Goal: Transaction & Acquisition: Purchase product/service

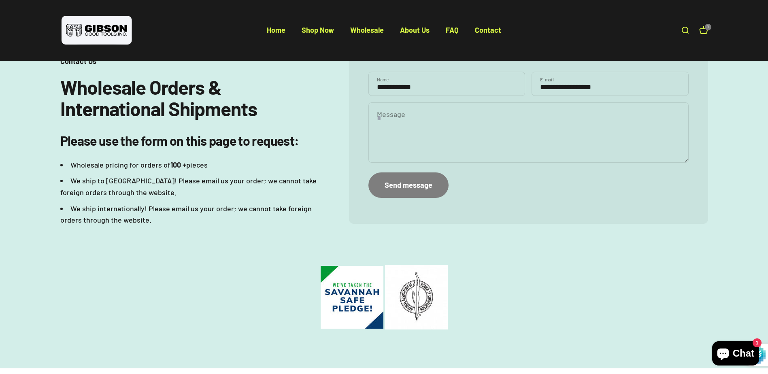
scroll to position [162, 0]
click at [493, 31] on link "Contact" at bounding box center [488, 29] width 26 height 9
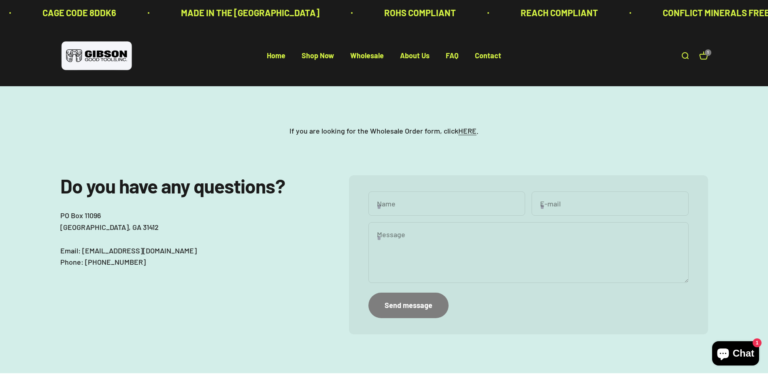
click at [705, 57] on link "Open cart 1" at bounding box center [703, 55] width 9 height 9
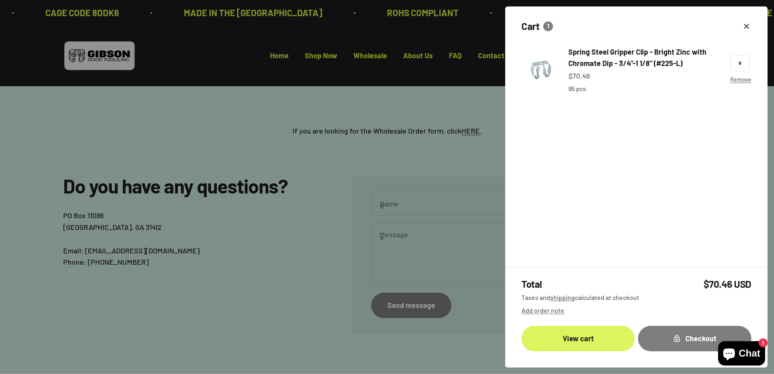
click at [591, 339] on link "View cart" at bounding box center [577, 338] width 113 height 25
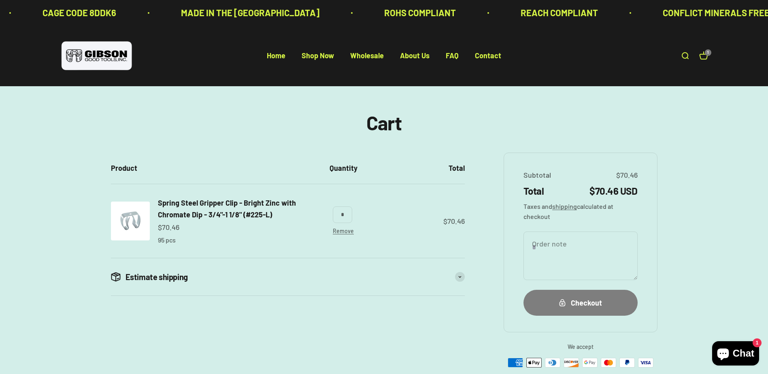
click at [170, 243] on p "95 pcs" at bounding box center [167, 240] width 18 height 11
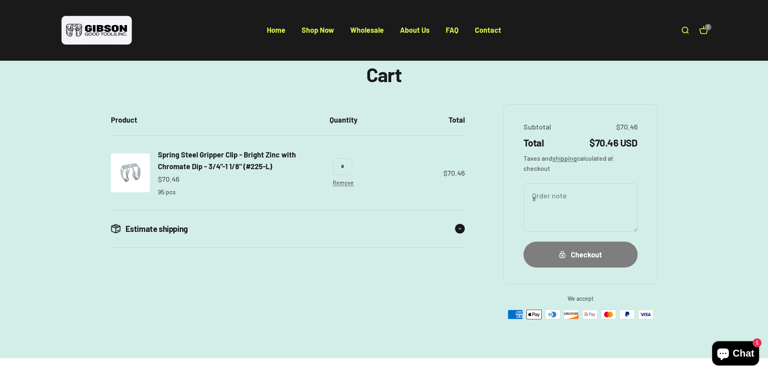
scroll to position [121, 0]
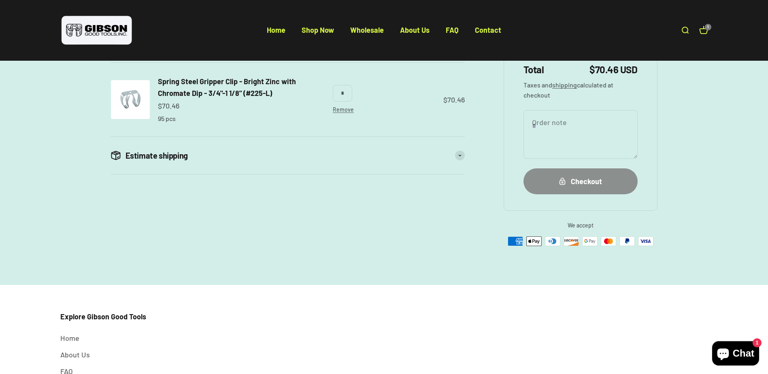
click at [591, 185] on div "Checkout" at bounding box center [580, 182] width 82 height 12
